Goal: Book appointment/travel/reservation

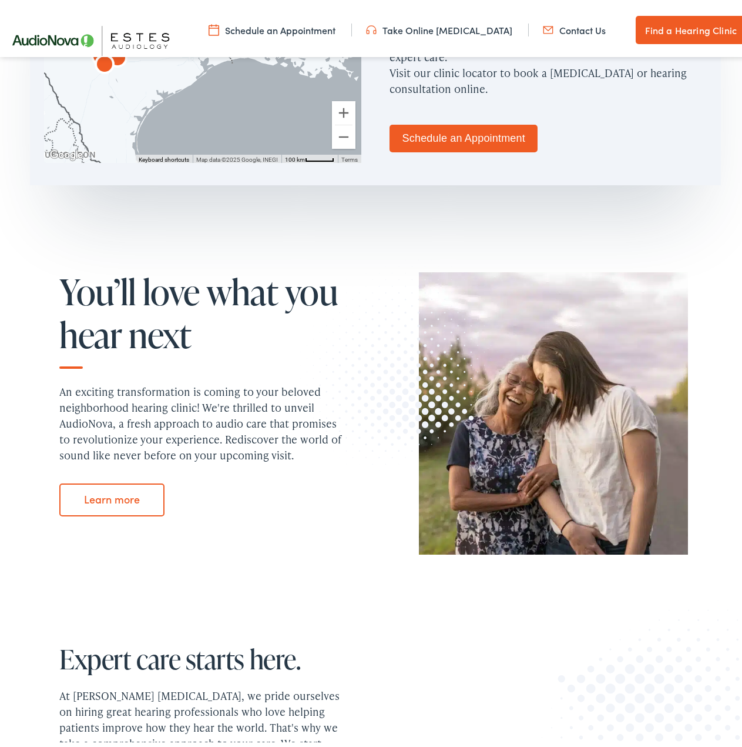
scroll to position [882, 0]
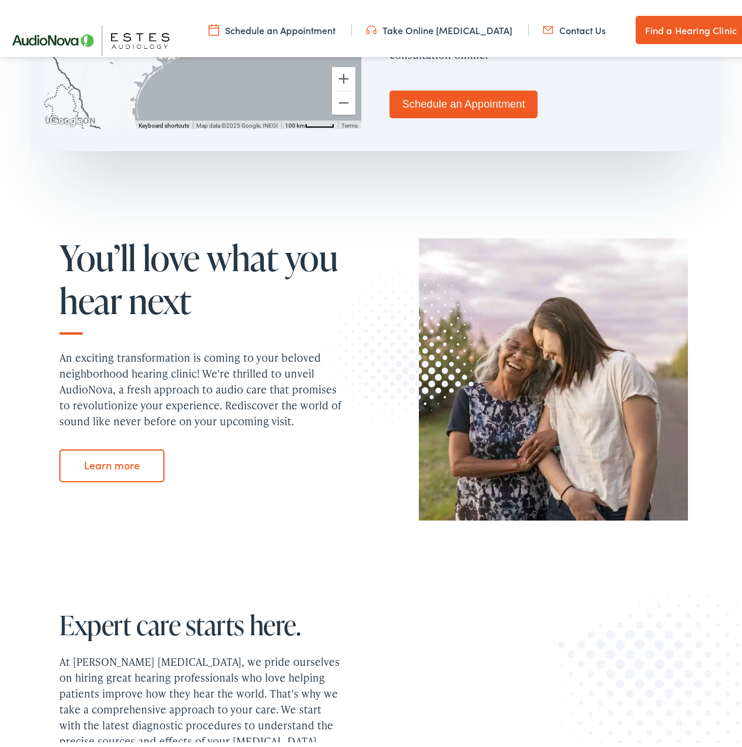
click at [458, 86] on link "Schedule an Appointment" at bounding box center [464, 100] width 148 height 28
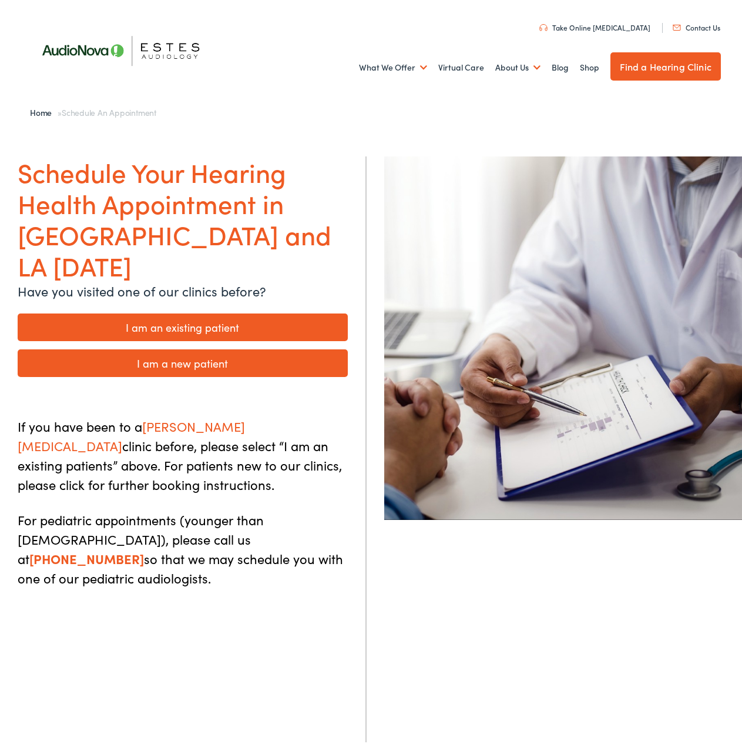
click at [644, 63] on link "Find a Hearing Clinic" at bounding box center [666, 62] width 111 height 28
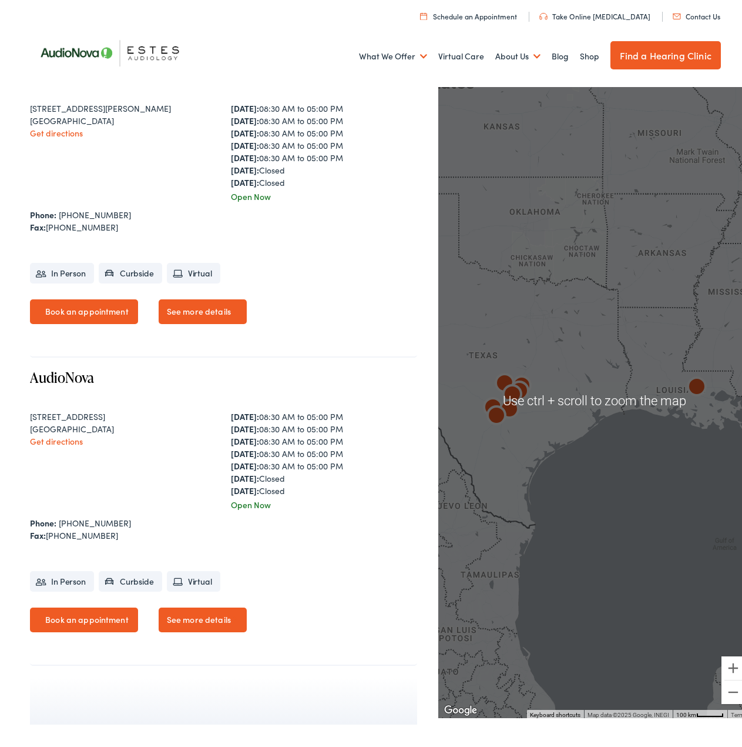
scroll to position [2175, 0]
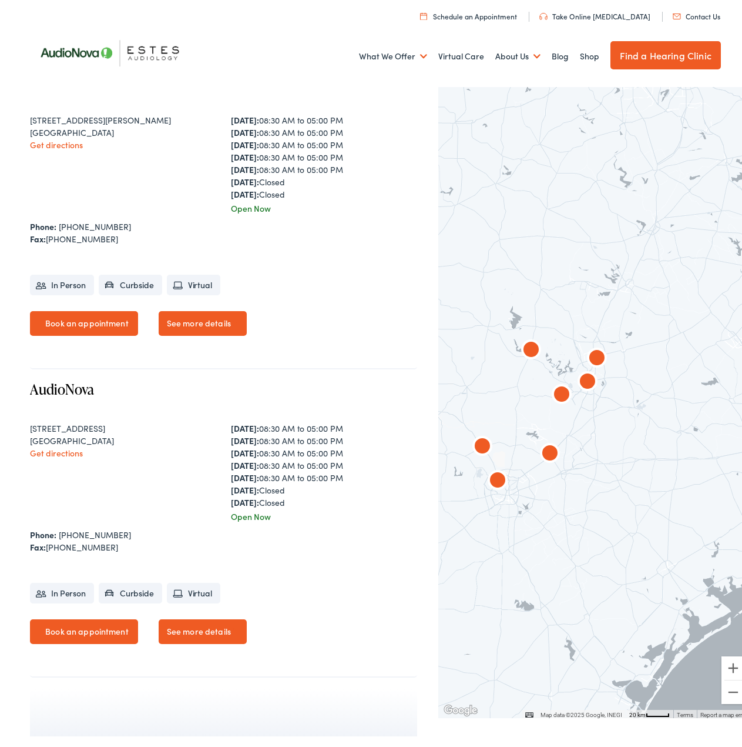
drag, startPoint x: 521, startPoint y: 404, endPoint x: 648, endPoint y: 432, distance: 129.5
click at [648, 432] on div at bounding box center [595, 396] width 313 height 634
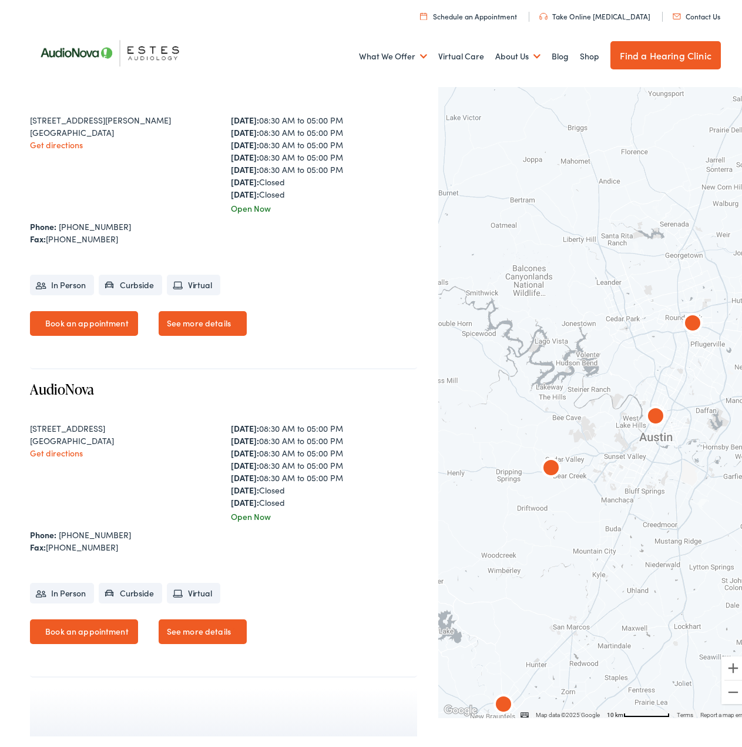
click at [691, 317] on img "AudioNova" at bounding box center [693, 320] width 28 height 28
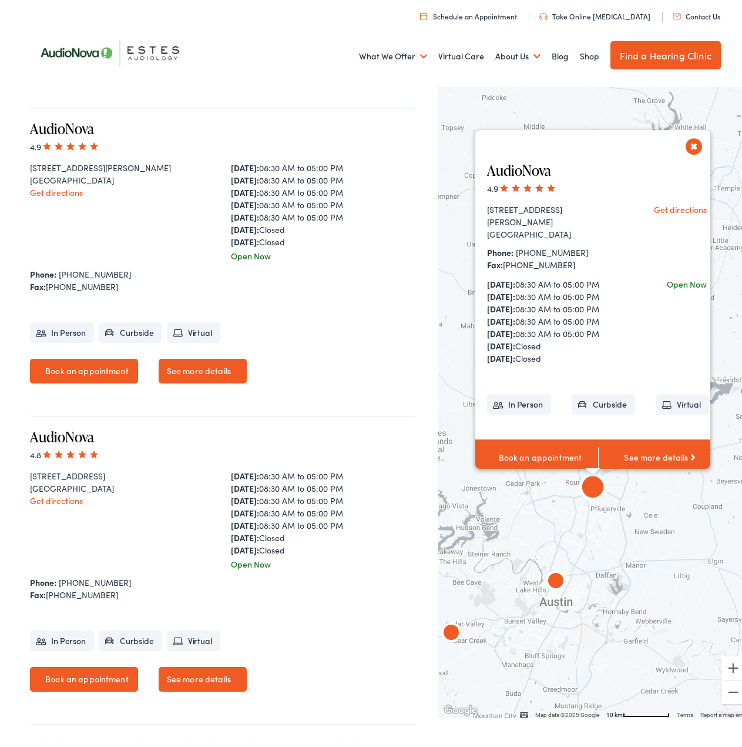
scroll to position [2126, 0]
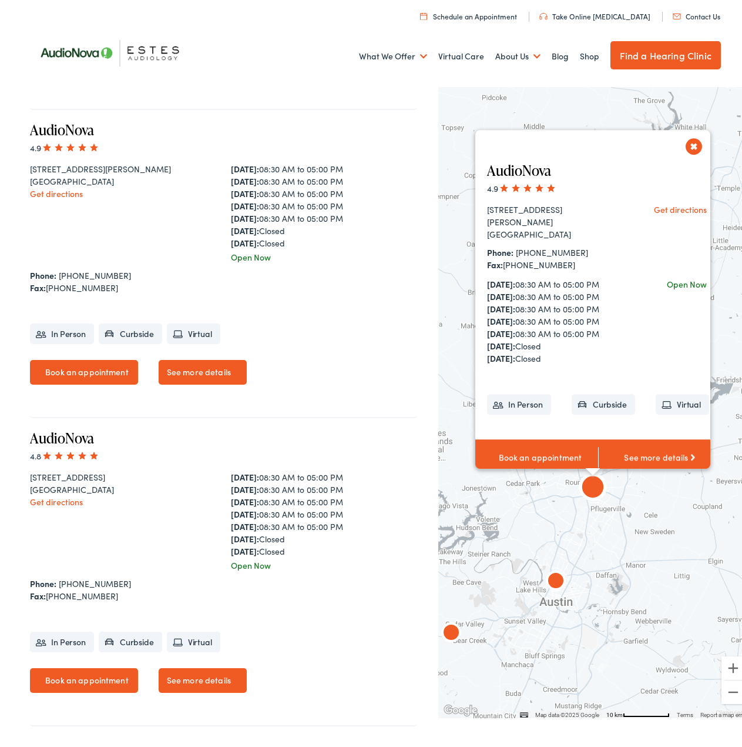
click at [246, 309] on ul "In Person Curbside Virtual" at bounding box center [223, 324] width 387 height 38
click at [647, 446] on link "See more details" at bounding box center [659, 453] width 123 height 36
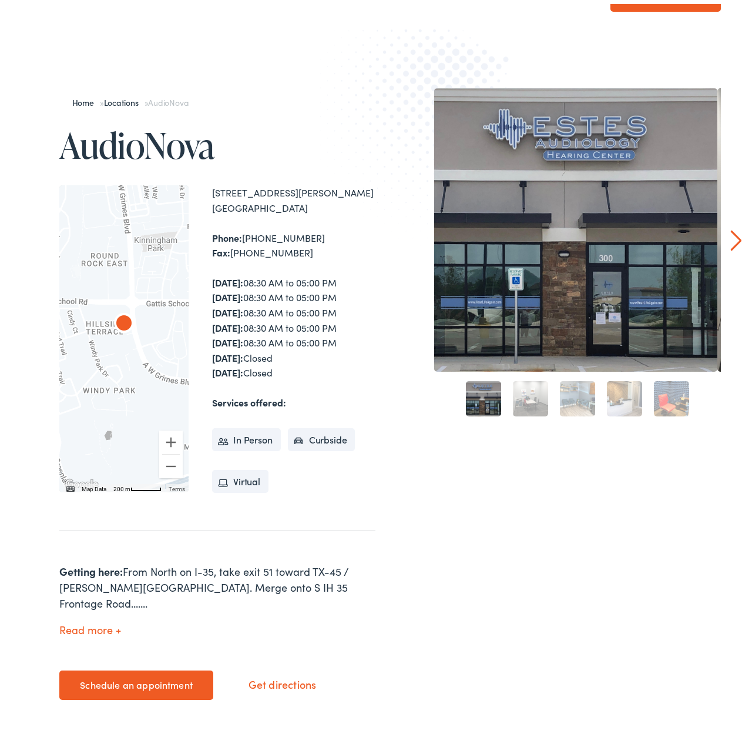
scroll to position [59, 0]
